Goal: Transaction & Acquisition: Book appointment/travel/reservation

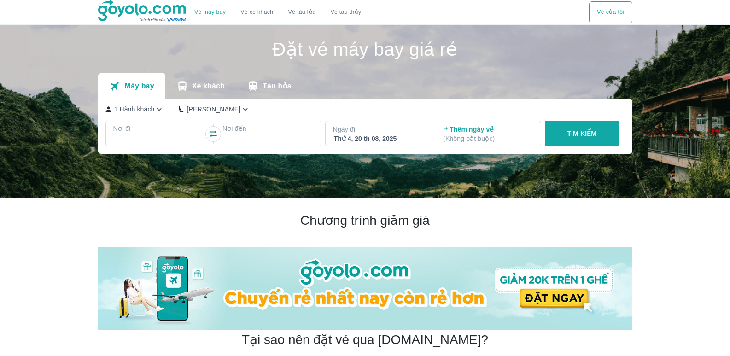
click at [154, 133] on p "Nơi đi" at bounding box center [158, 128] width 91 height 9
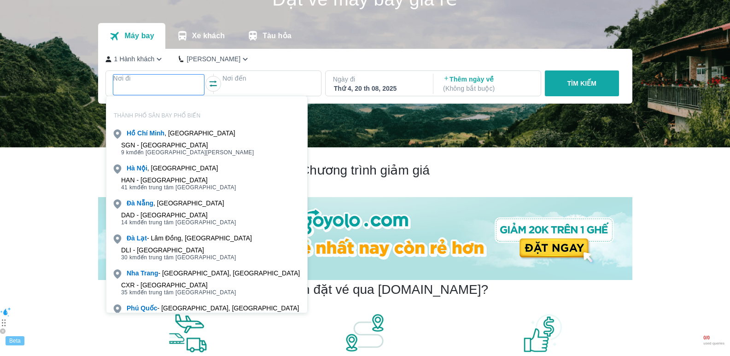
scroll to position [53, 0]
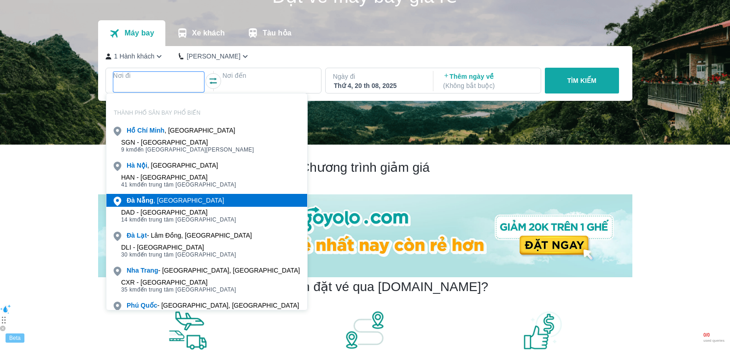
click at [166, 201] on div "[GEOGRAPHIC_DATA] , [GEOGRAPHIC_DATA]" at bounding box center [176, 200] width 98 height 9
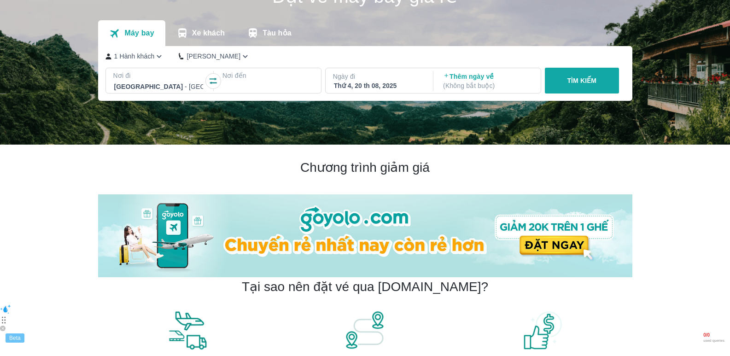
click at [262, 83] on div at bounding box center [267, 86] width 89 height 11
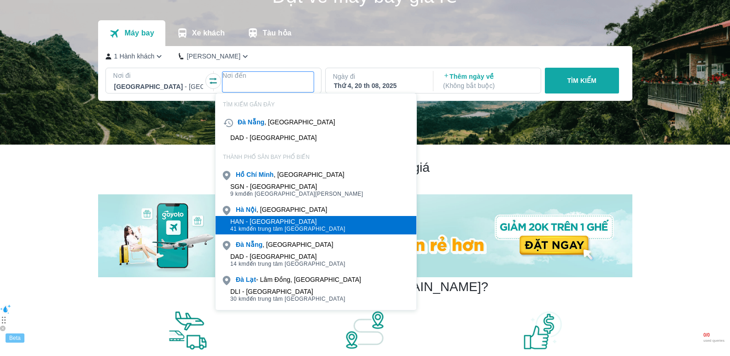
click at [275, 220] on div "HAN - [GEOGRAPHIC_DATA]" at bounding box center [287, 221] width 115 height 7
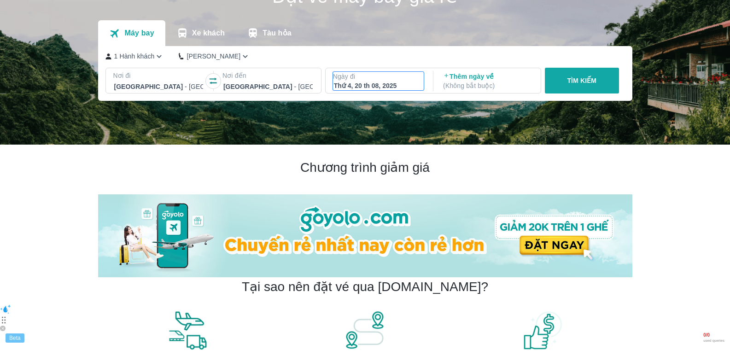
click at [353, 90] on div "Thứ 4, 20 th 08, 2025" at bounding box center [378, 85] width 89 height 9
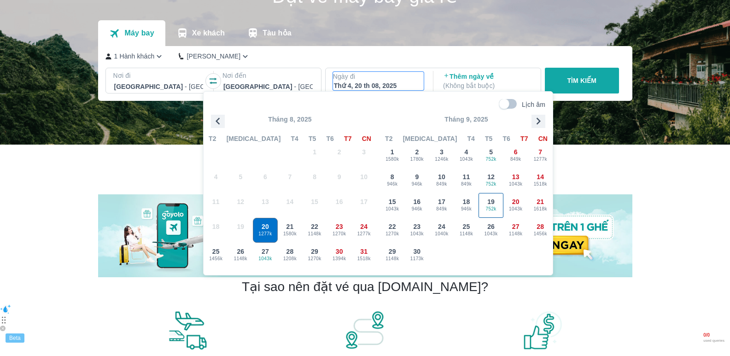
click at [494, 203] on span "19" at bounding box center [490, 201] width 7 height 9
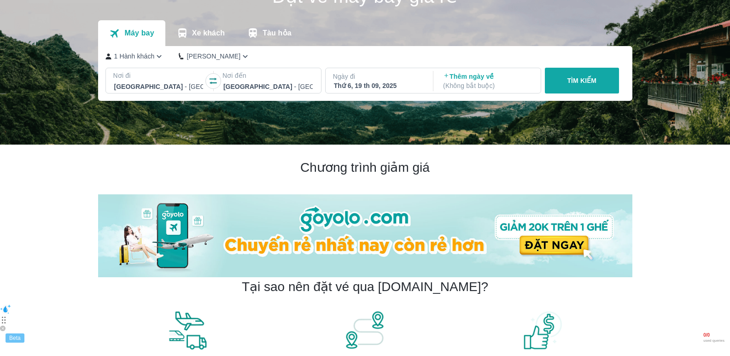
click at [582, 84] on p "TÌM KIẾM" at bounding box center [581, 80] width 29 height 9
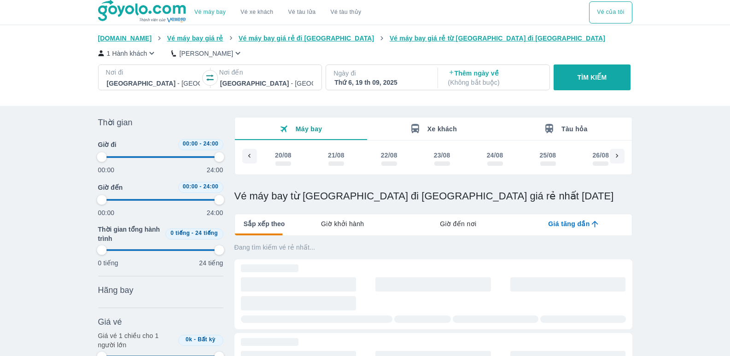
scroll to position [0, 1395]
type input "97.9166666666667"
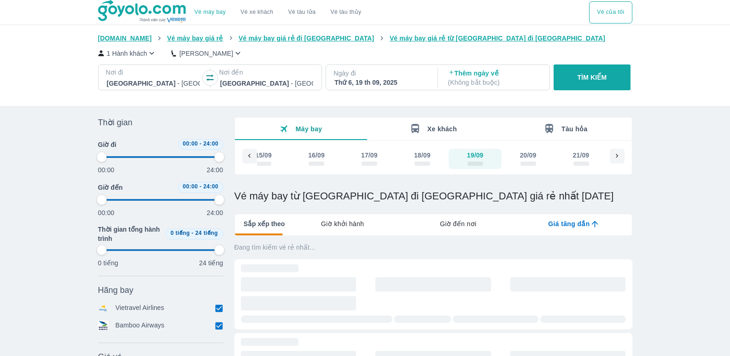
type input "97.9166666666667"
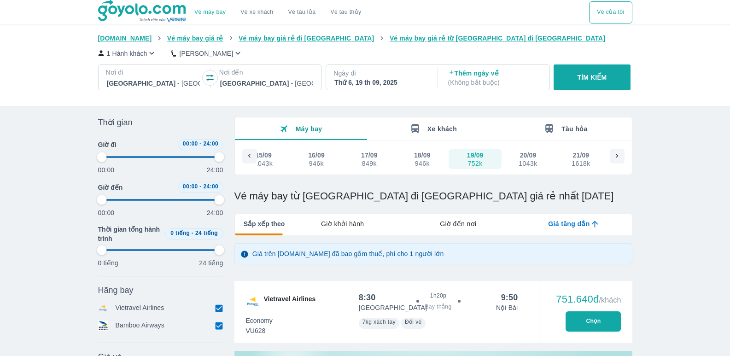
type input "97.9166666666667"
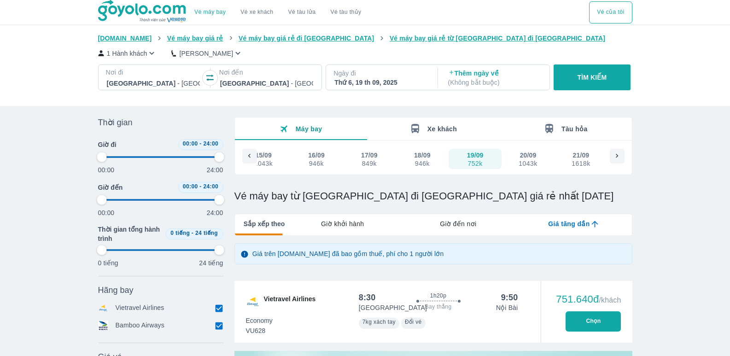
type input "97.9166666666667"
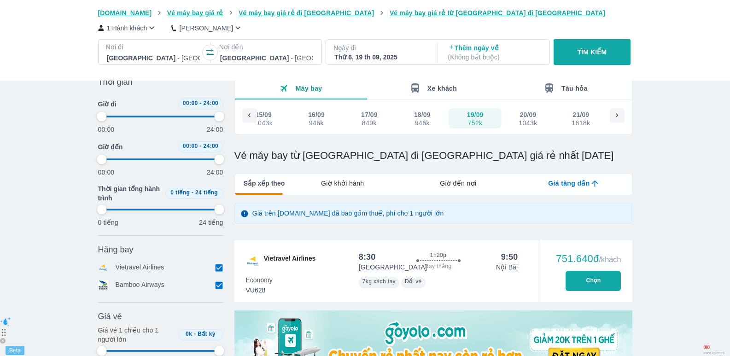
scroll to position [92, 0]
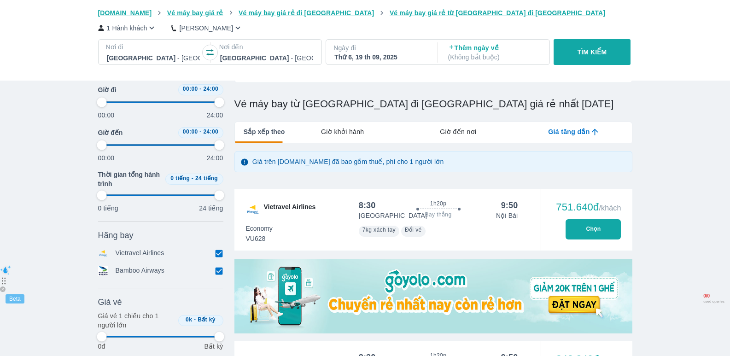
type input "97.9166666666667"
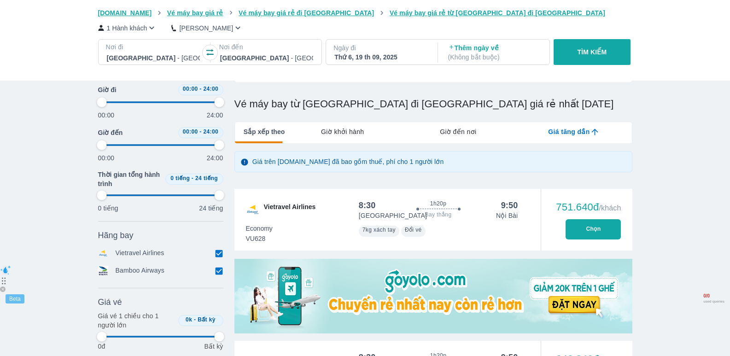
type input "97.9166666666667"
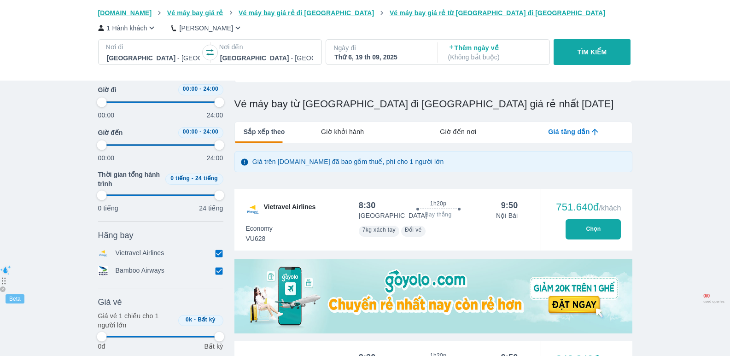
type input "97.9166666666667"
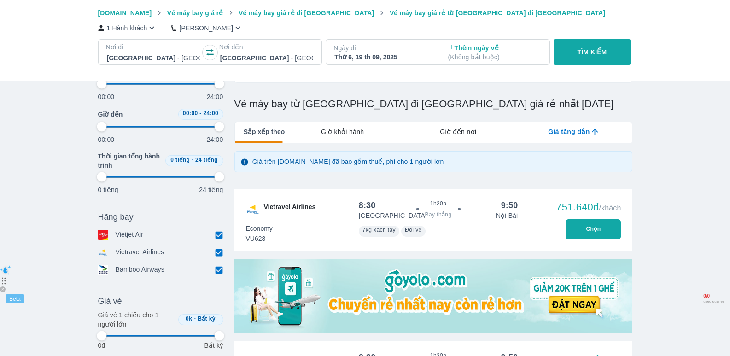
type input "97.9166666666667"
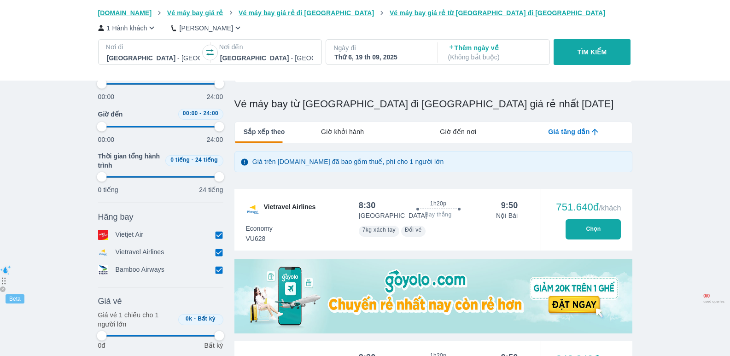
type input "97.9166666666667"
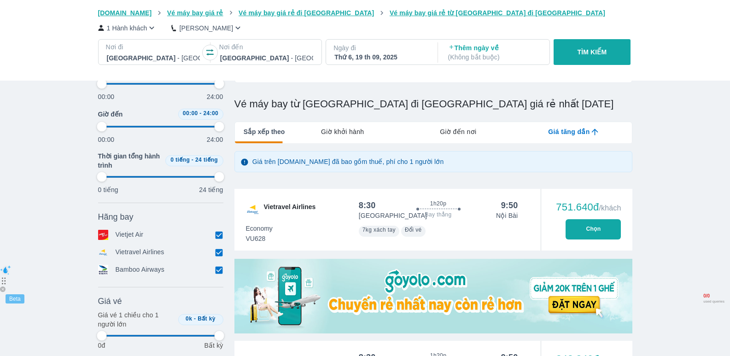
type input "97.9166666666667"
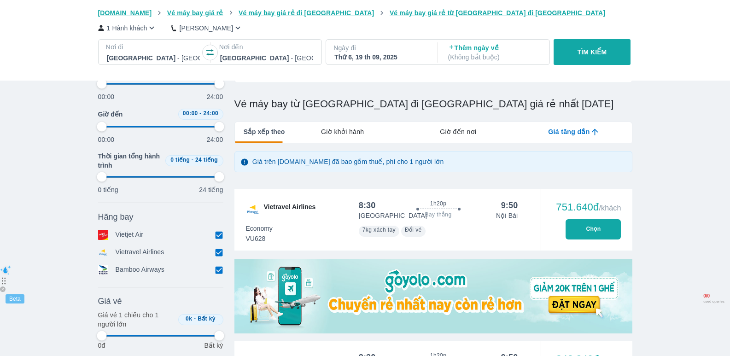
type input "97.9166666666667"
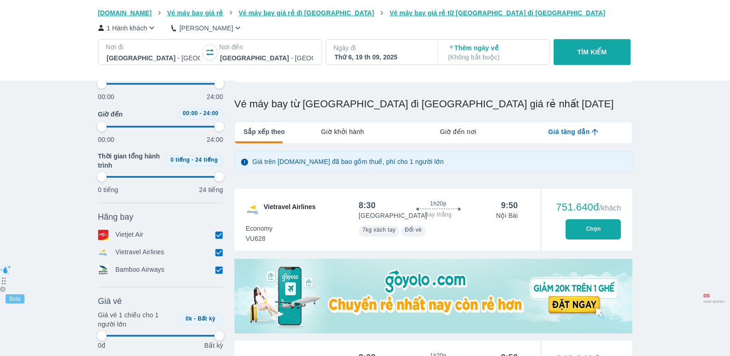
type input "97.9166666666667"
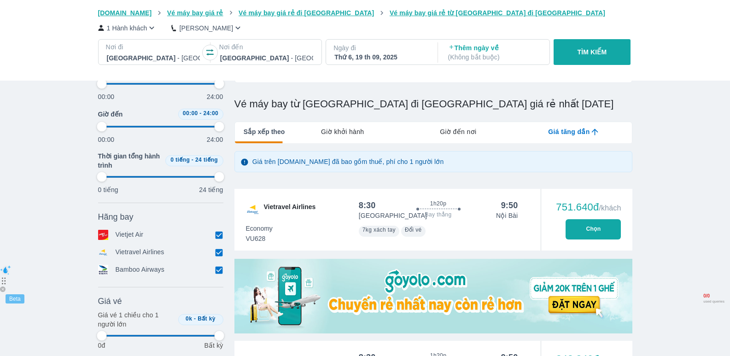
type input "97.9166666666667"
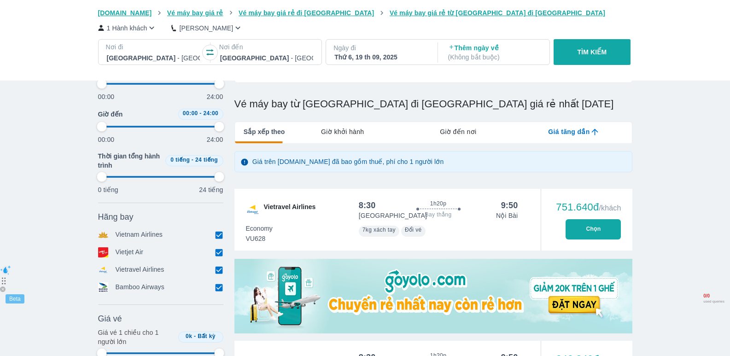
type input "97.9166666666667"
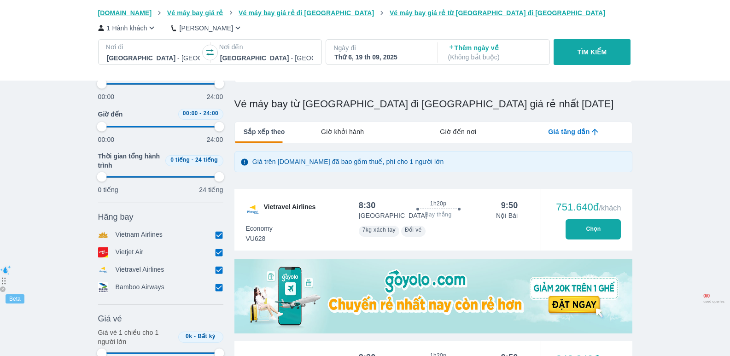
type input "97.9166666666667"
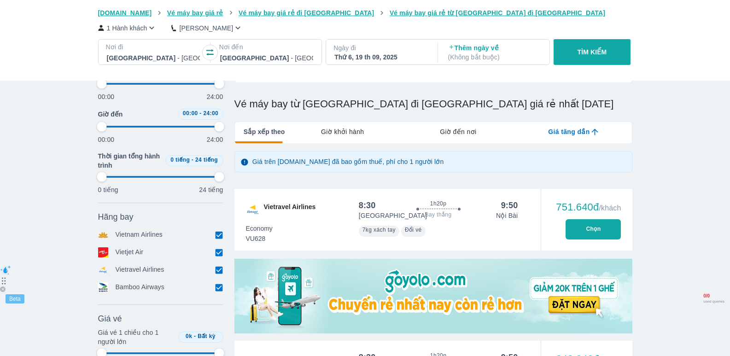
type input "97.9166666666667"
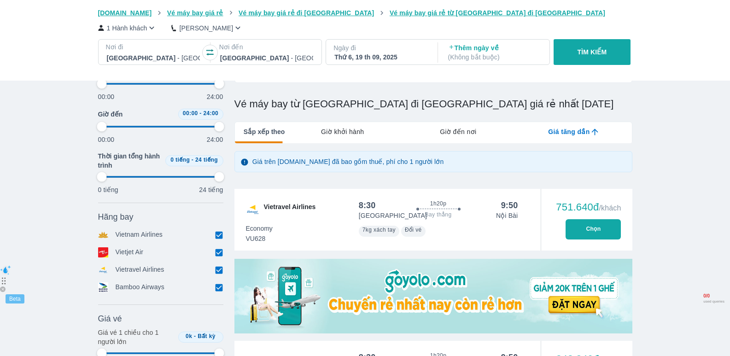
type input "97.9166666666667"
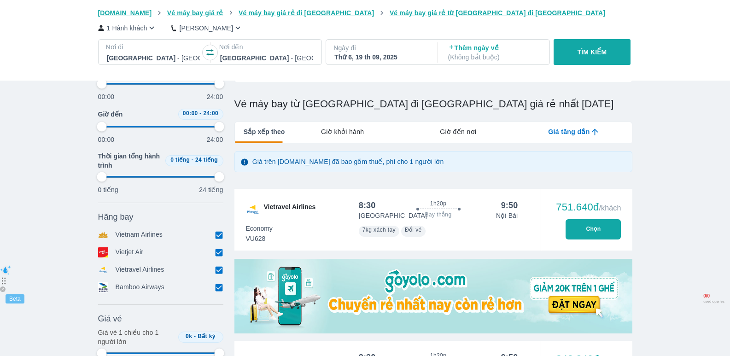
type input "97.9166666666667"
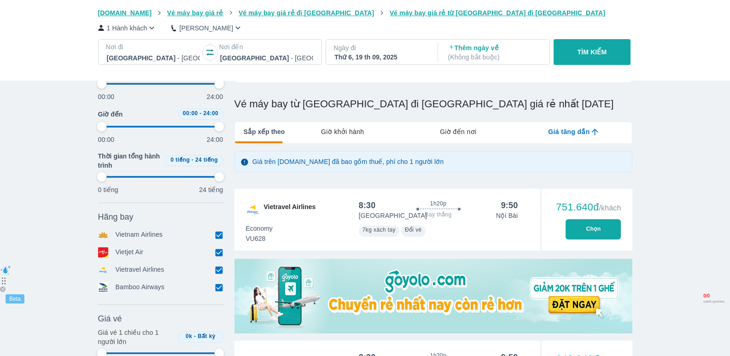
type input "97.9166666666667"
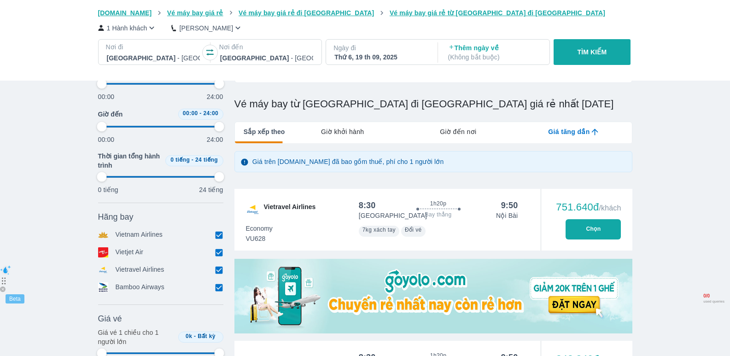
type input "97.9166666666667"
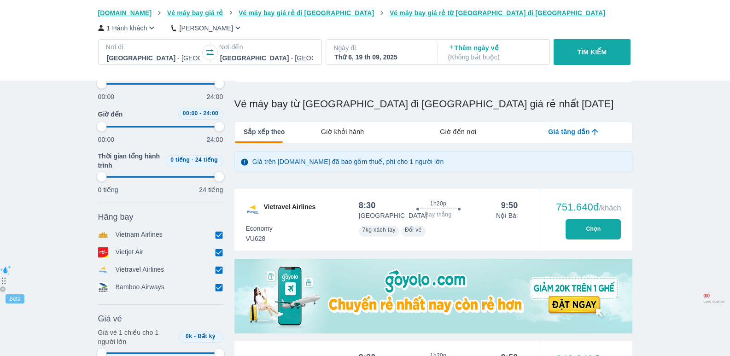
type input "97.9166666666667"
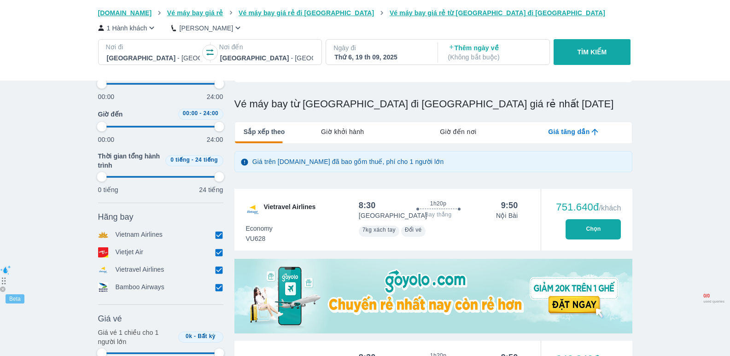
type input "97.9166666666667"
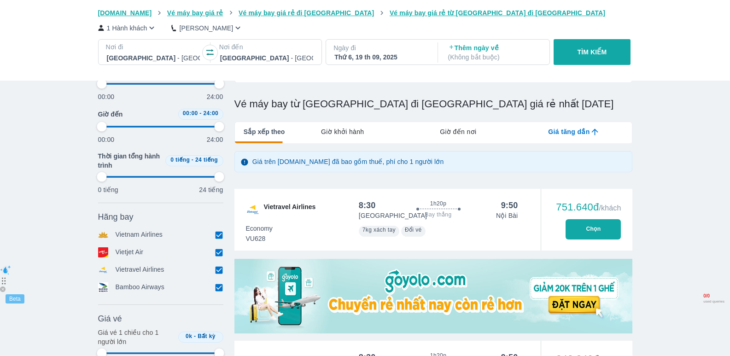
type input "97.9166666666667"
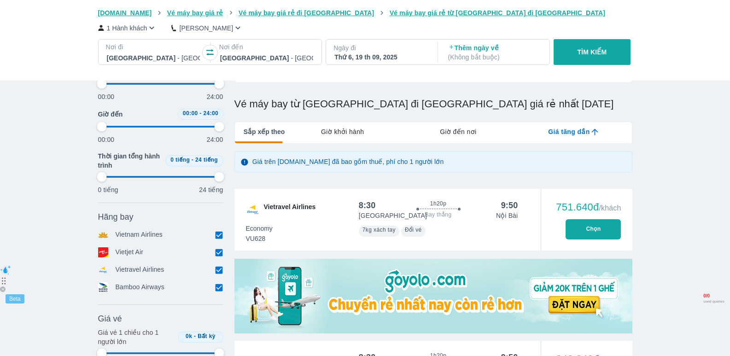
type input "97.9166666666667"
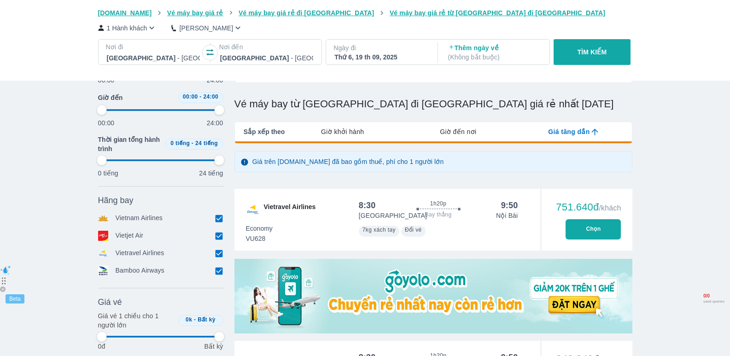
type input "97.9166666666667"
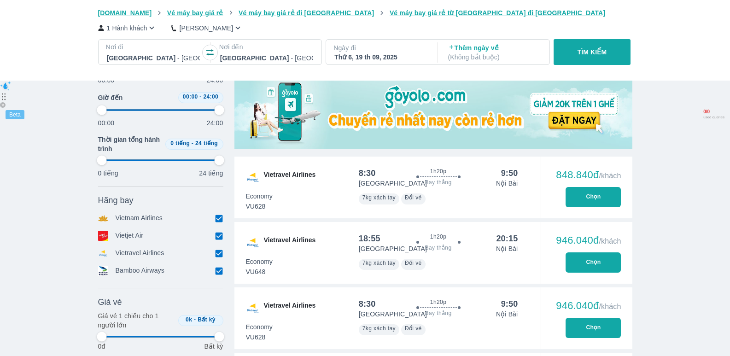
type input "97.9166666666667"
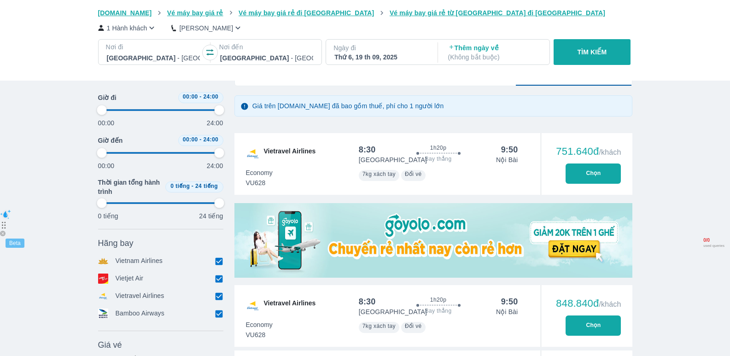
scroll to position [138, 0]
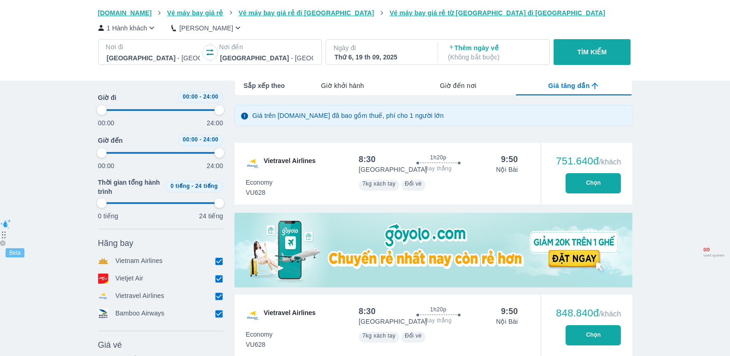
click at [591, 181] on button "Chọn" at bounding box center [592, 183] width 55 height 20
type input "97.9166666666667"
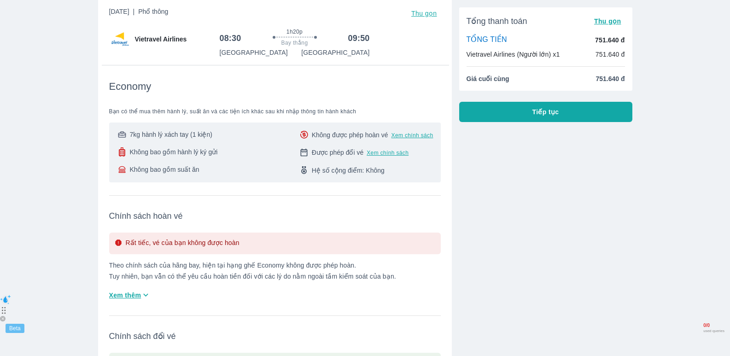
scroll to position [138, 0]
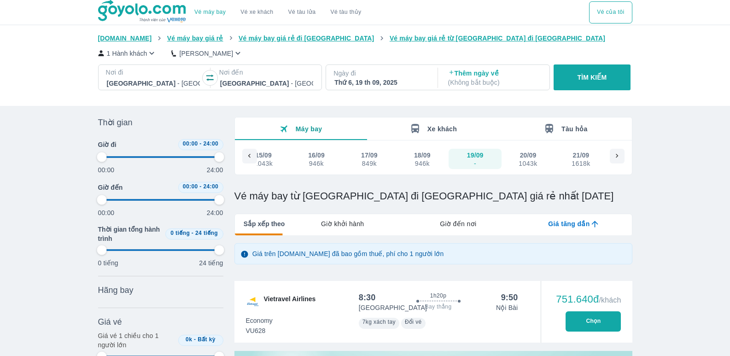
type input "97.9166666666667"
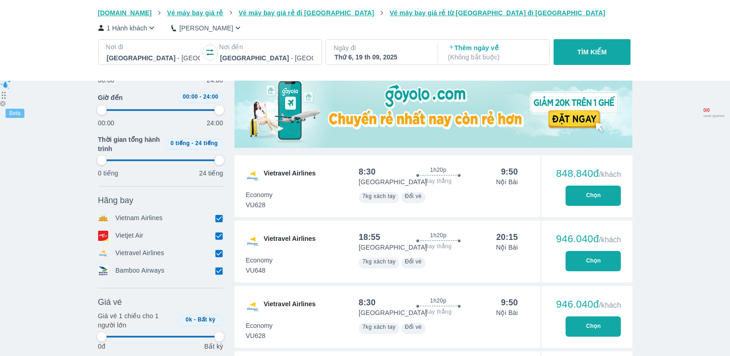
scroll to position [282, 0]
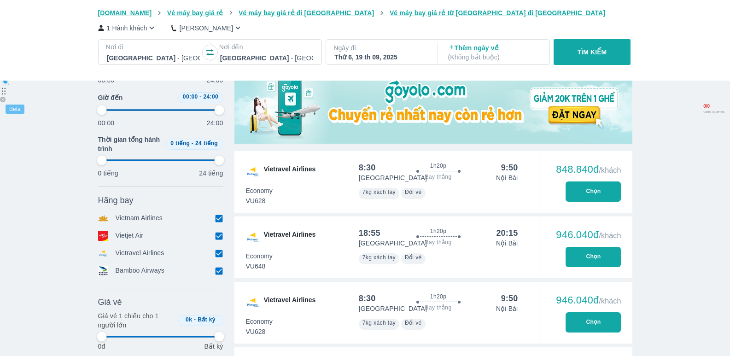
type input "97.9166666666667"
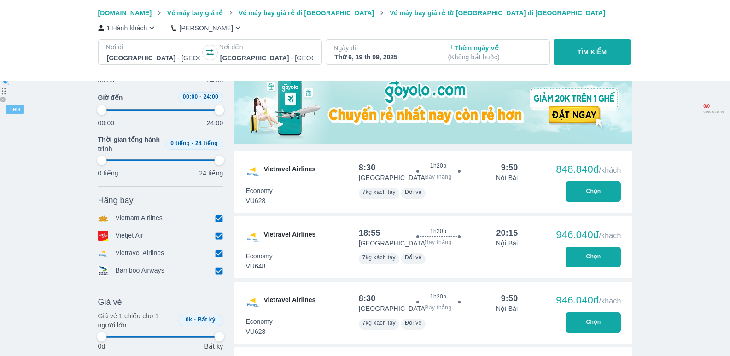
type input "97.9166666666667"
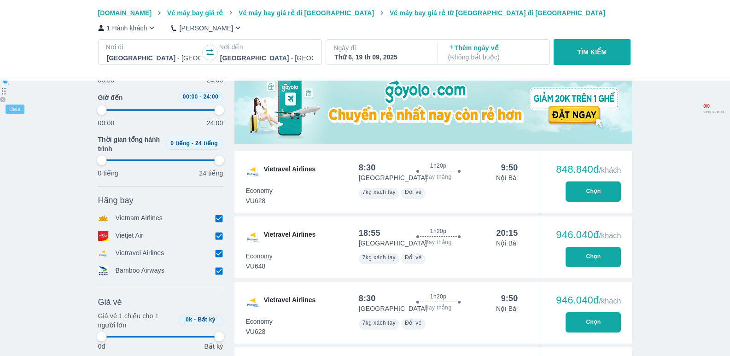
type input "97.9166666666667"
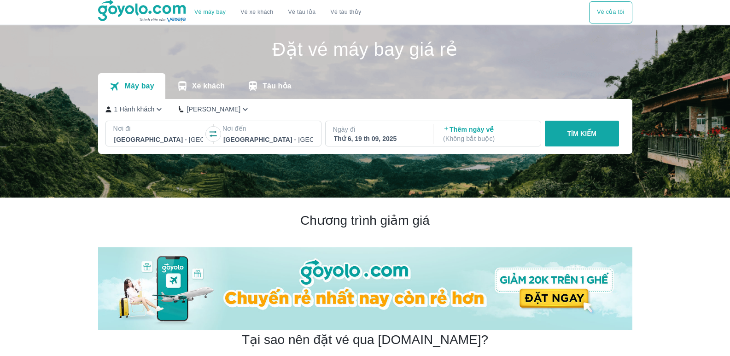
click at [216, 138] on icon "button" at bounding box center [213, 133] width 9 height 9
click at [360, 138] on div "Thứ 6, 19 th 09, 2025" at bounding box center [378, 138] width 89 height 9
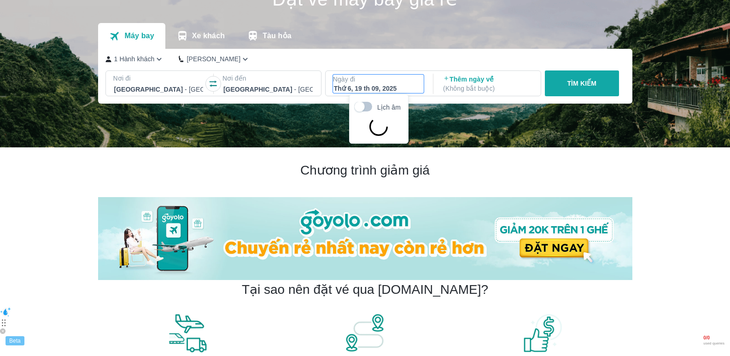
scroll to position [53, 0]
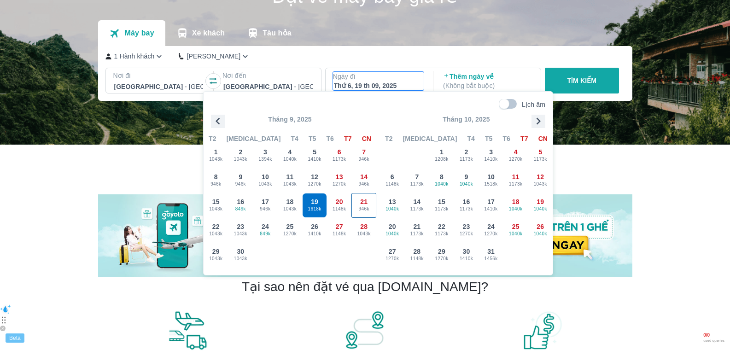
click at [360, 203] on span "21" at bounding box center [363, 201] width 7 height 9
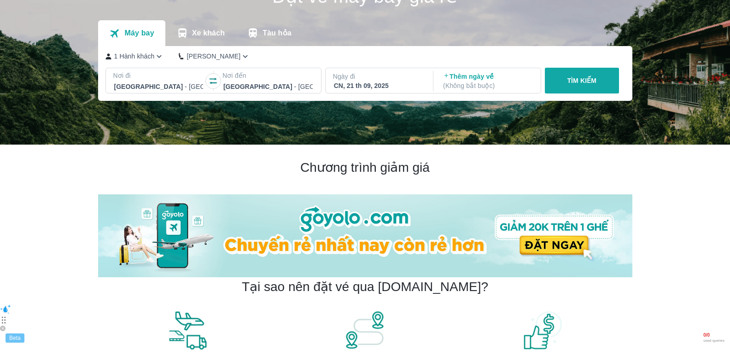
click at [581, 83] on p "TÌM KIẾM" at bounding box center [581, 80] width 29 height 9
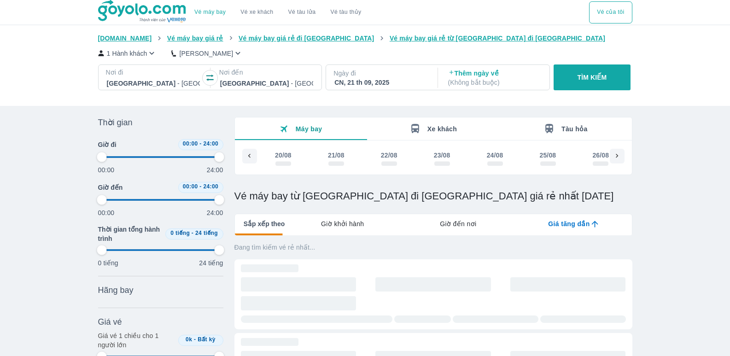
scroll to position [0, 1510]
type input "97.9166666666667"
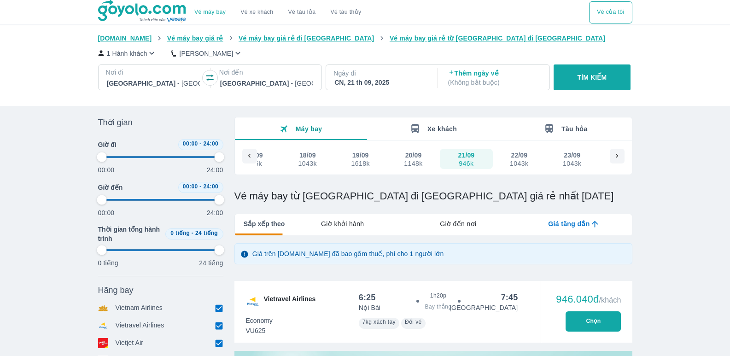
type input "97.9166666666667"
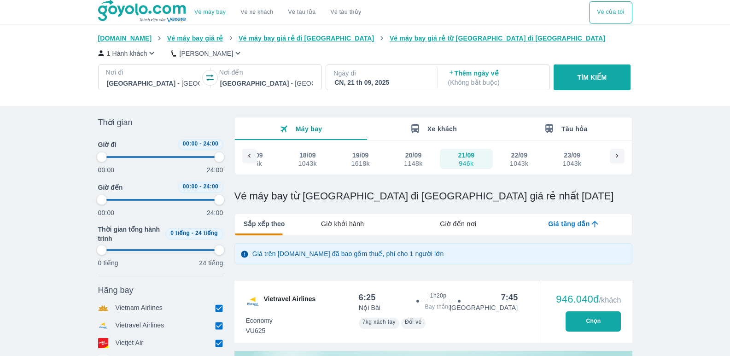
type input "97.9166666666667"
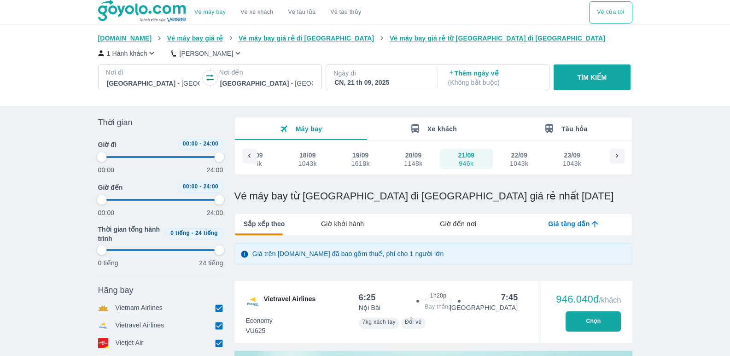
type input "97.9166666666667"
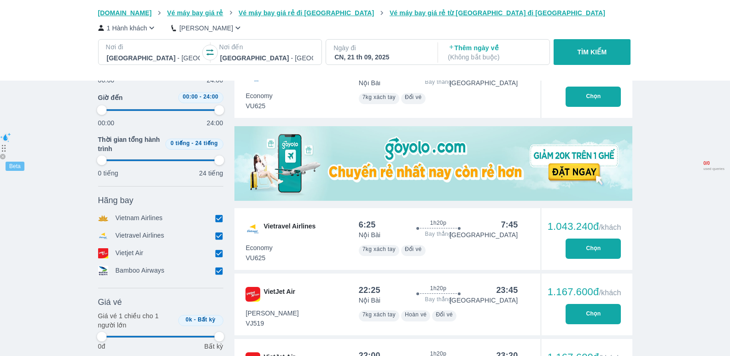
type input "97.9166666666667"
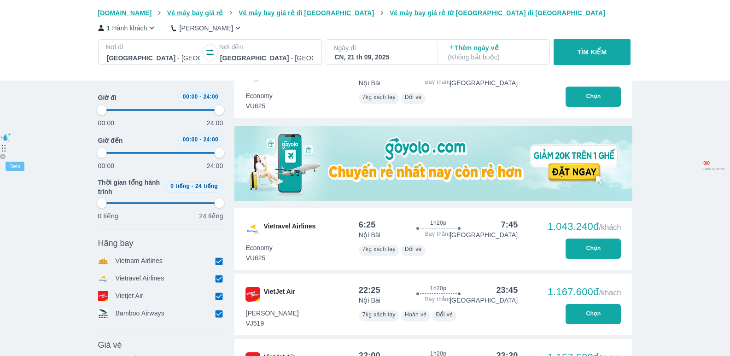
scroll to position [138, 0]
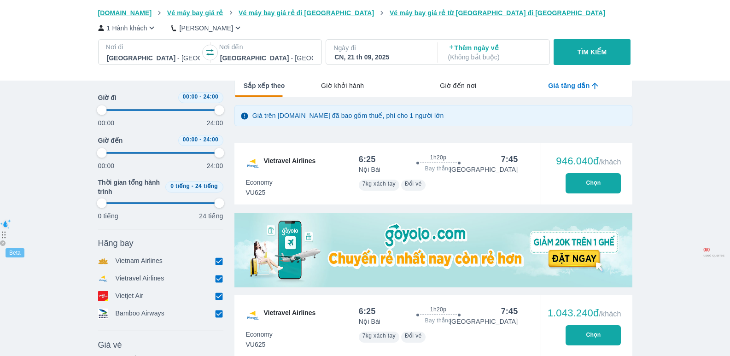
type input "97.9166666666667"
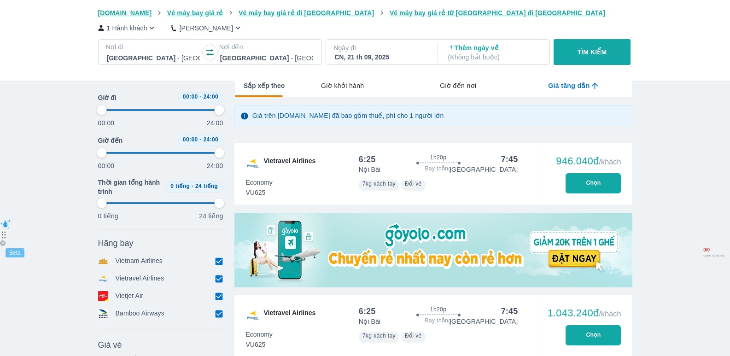
type input "97.9166666666667"
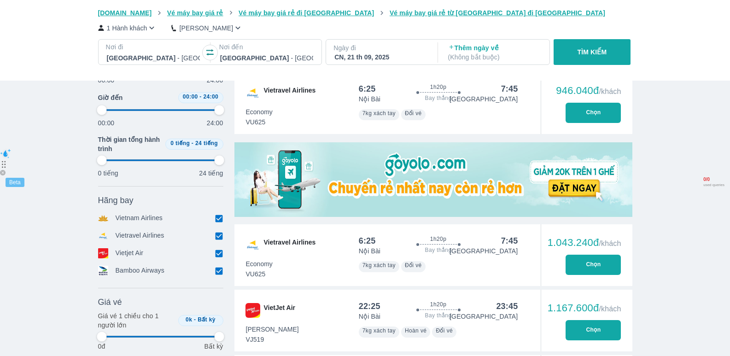
scroll to position [230, 0]
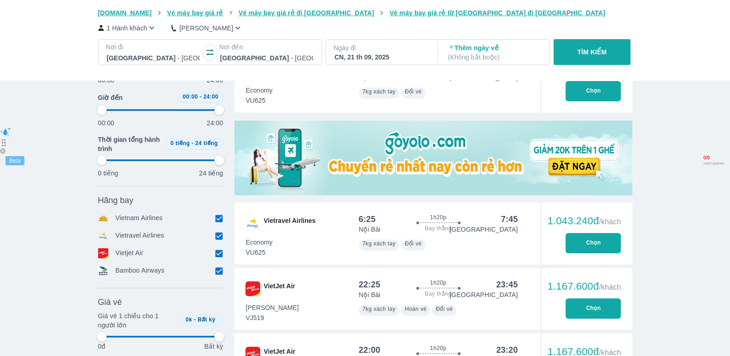
type input "97.9166666666667"
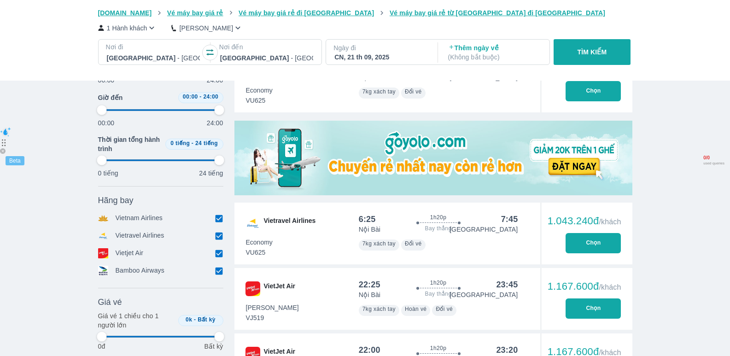
type input "97.9166666666667"
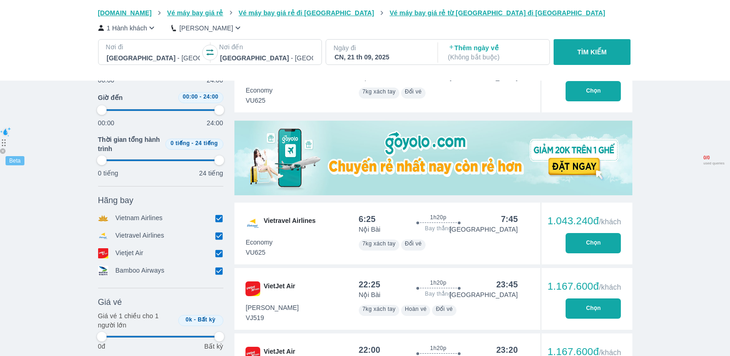
type input "97.9166666666667"
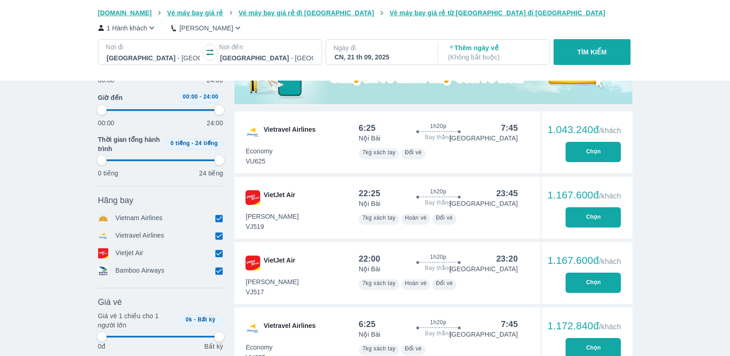
type input "97.9166666666667"
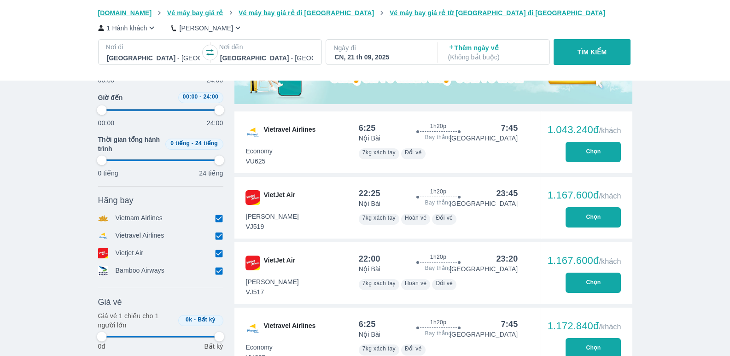
type input "97.9166666666667"
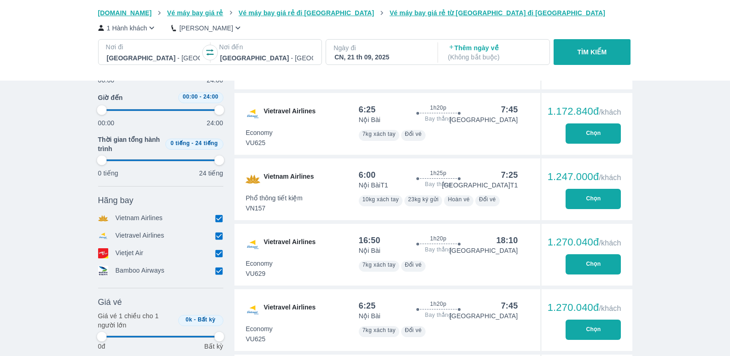
type input "97.9166666666667"
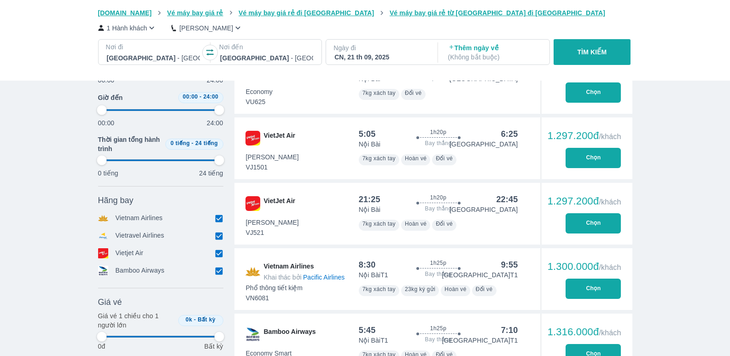
type input "97.9166666666667"
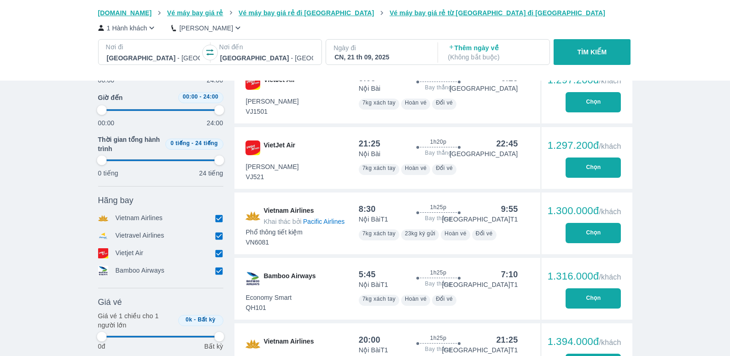
type input "97.9166666666667"
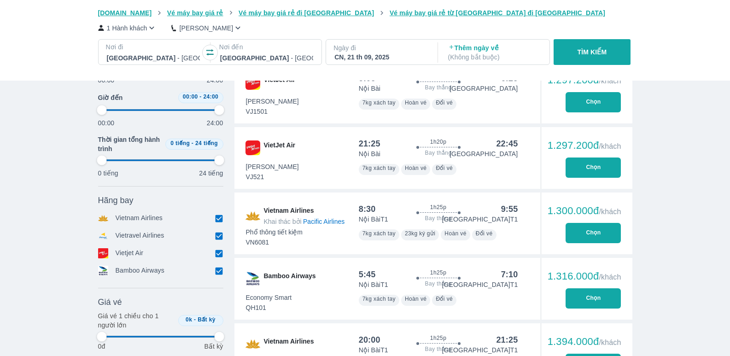
type input "97.9166666666667"
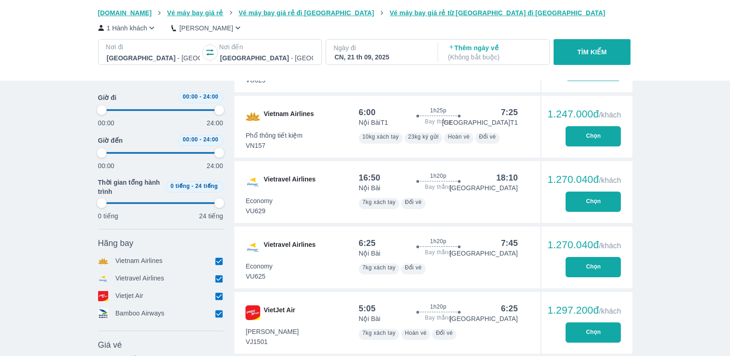
type input "97.9166666666667"
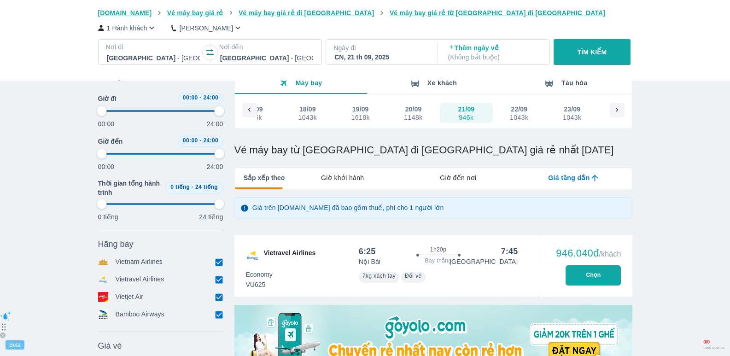
type input "97.9166666666667"
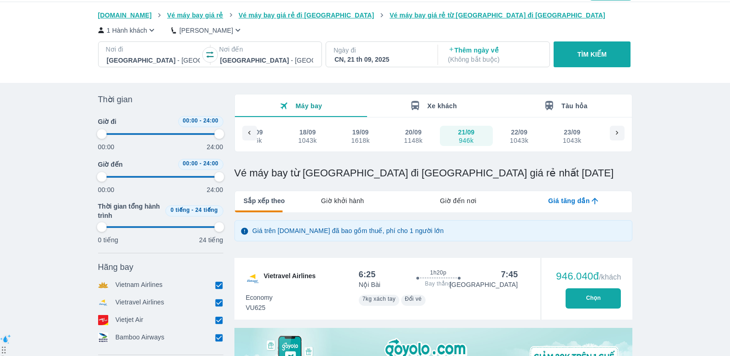
type input "97.9166666666667"
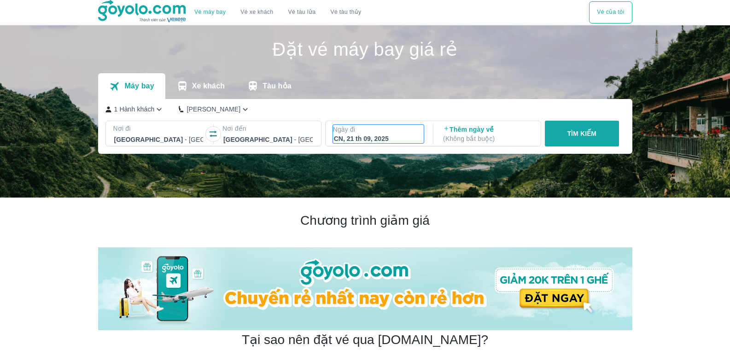
click at [365, 138] on div "CN, 21 th 09, 2025" at bounding box center [378, 138] width 89 height 9
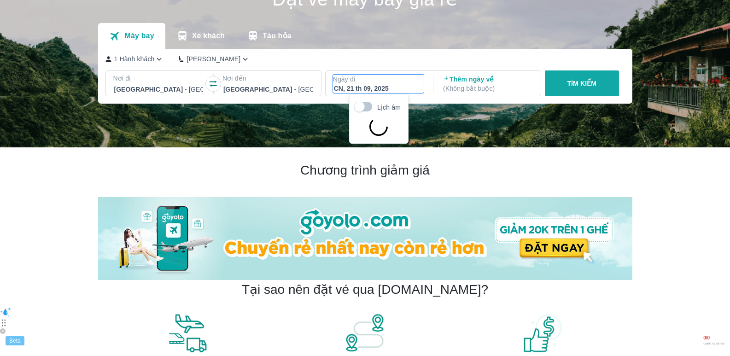
scroll to position [53, 0]
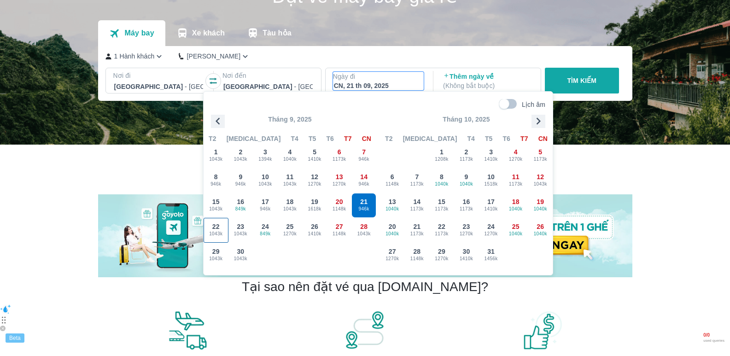
click at [208, 228] on div "22 1043k" at bounding box center [216, 230] width 24 height 24
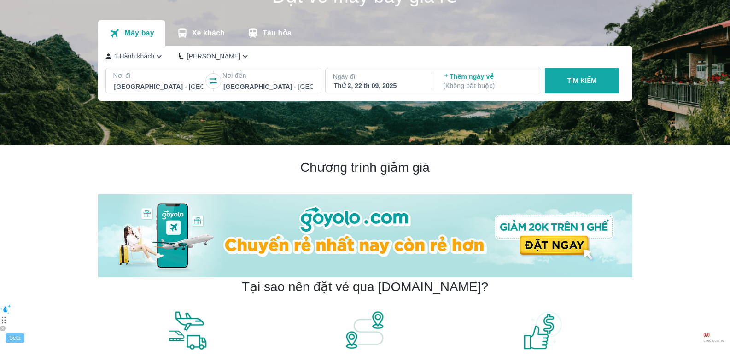
click at [587, 78] on p "TÌM KIẾM" at bounding box center [581, 80] width 29 height 9
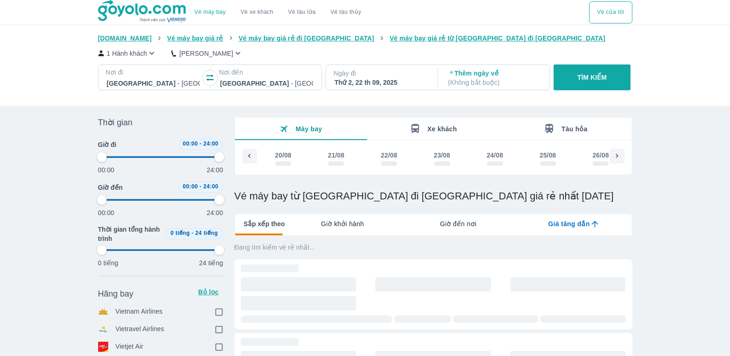
scroll to position [0, 1567]
type input "97.9166666666667"
checkbox input "true"
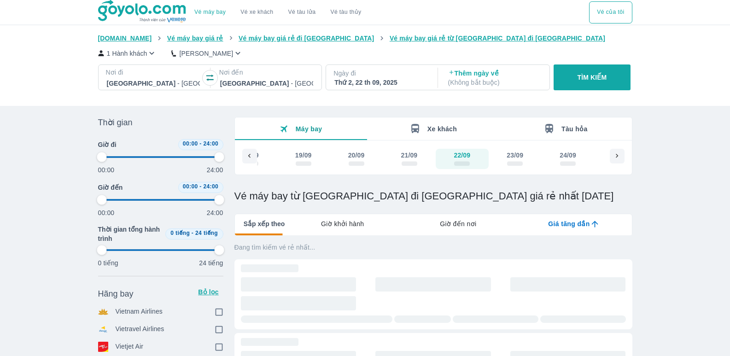
checkbox input "true"
type input "97.9166666666667"
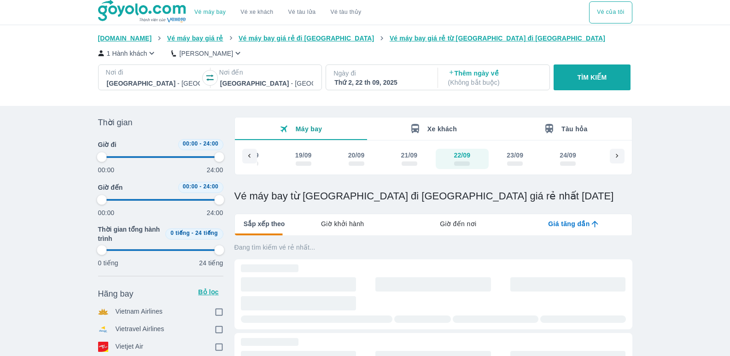
type input "97.9166666666667"
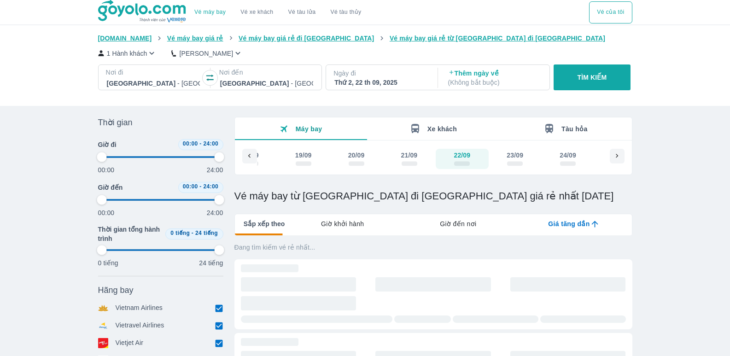
type input "97.9166666666667"
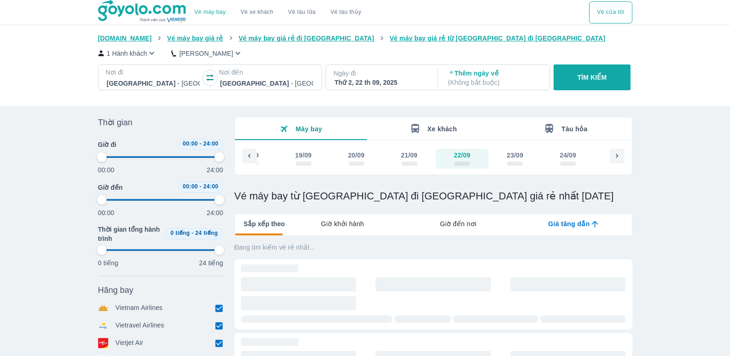
type input "97.9166666666667"
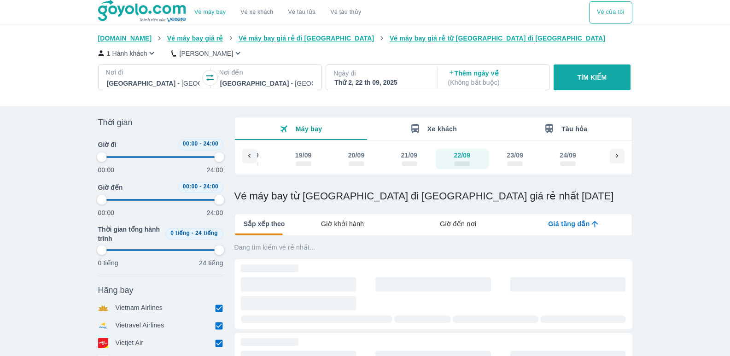
type input "97.9166666666667"
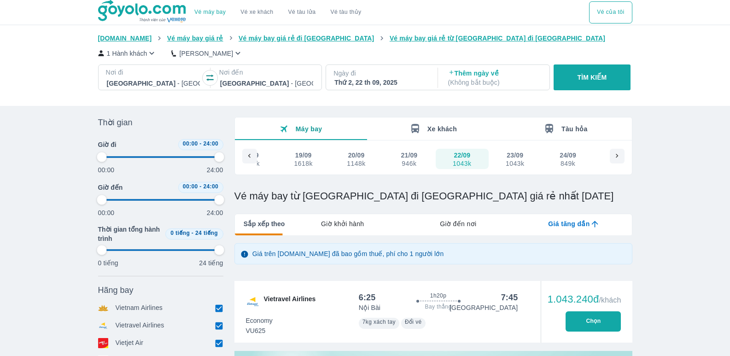
type input "97.9166666666667"
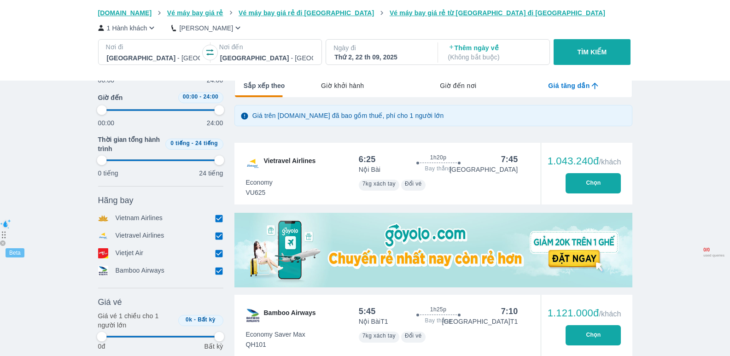
type input "97.9166666666667"
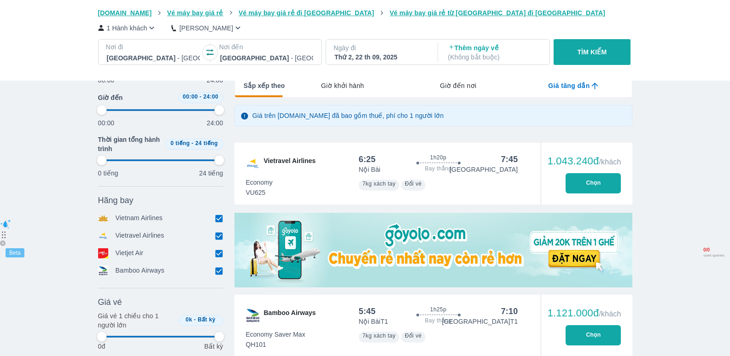
type input "97.9166666666667"
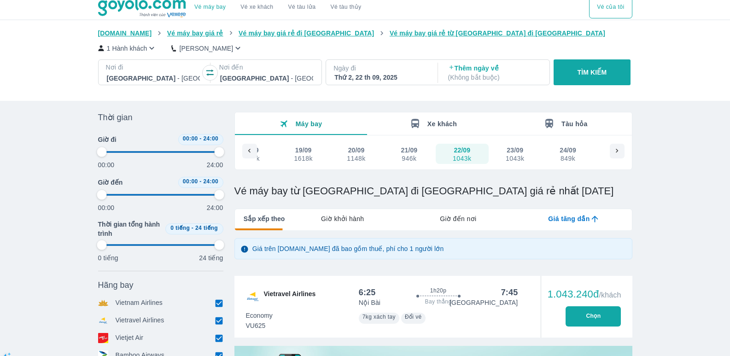
scroll to position [0, 0]
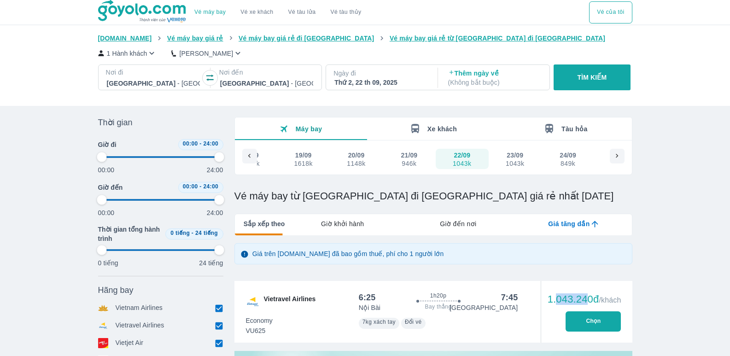
drag, startPoint x: 556, startPoint y: 298, endPoint x: 609, endPoint y: 278, distance: 56.7
type input "97.9166666666667"
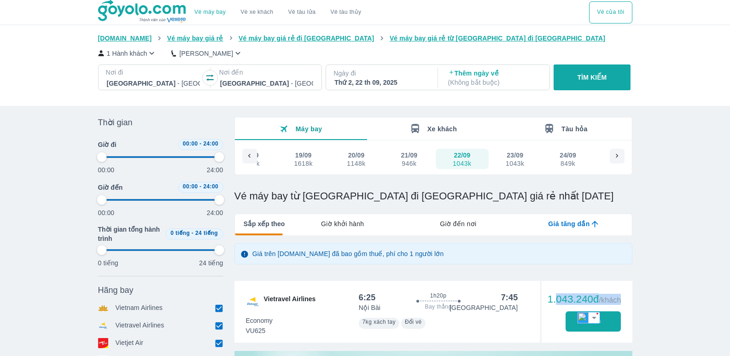
type input "97.9166666666667"
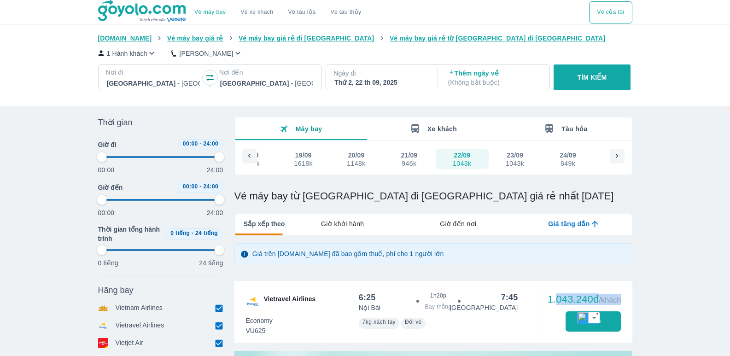
type input "97.9166666666667"
